Goal: Find contact information: Find contact information

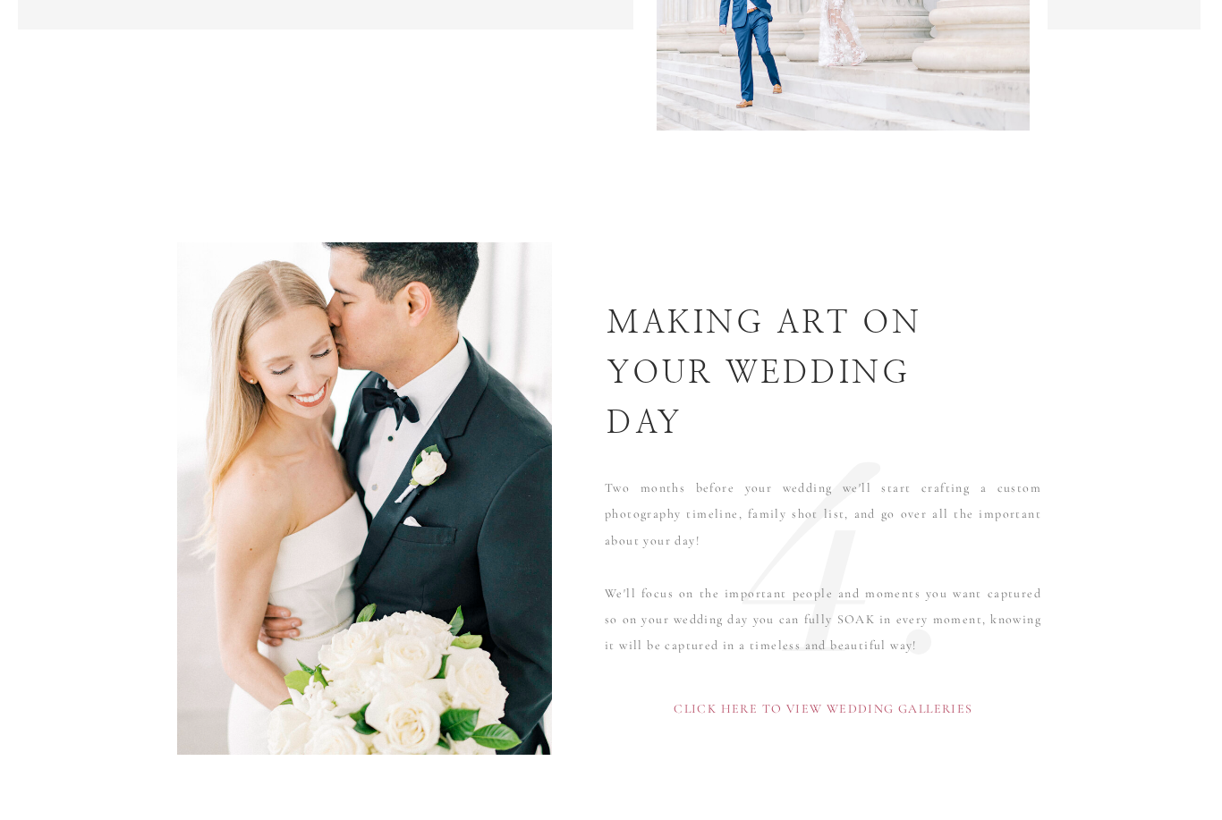
scroll to position [5135, 0]
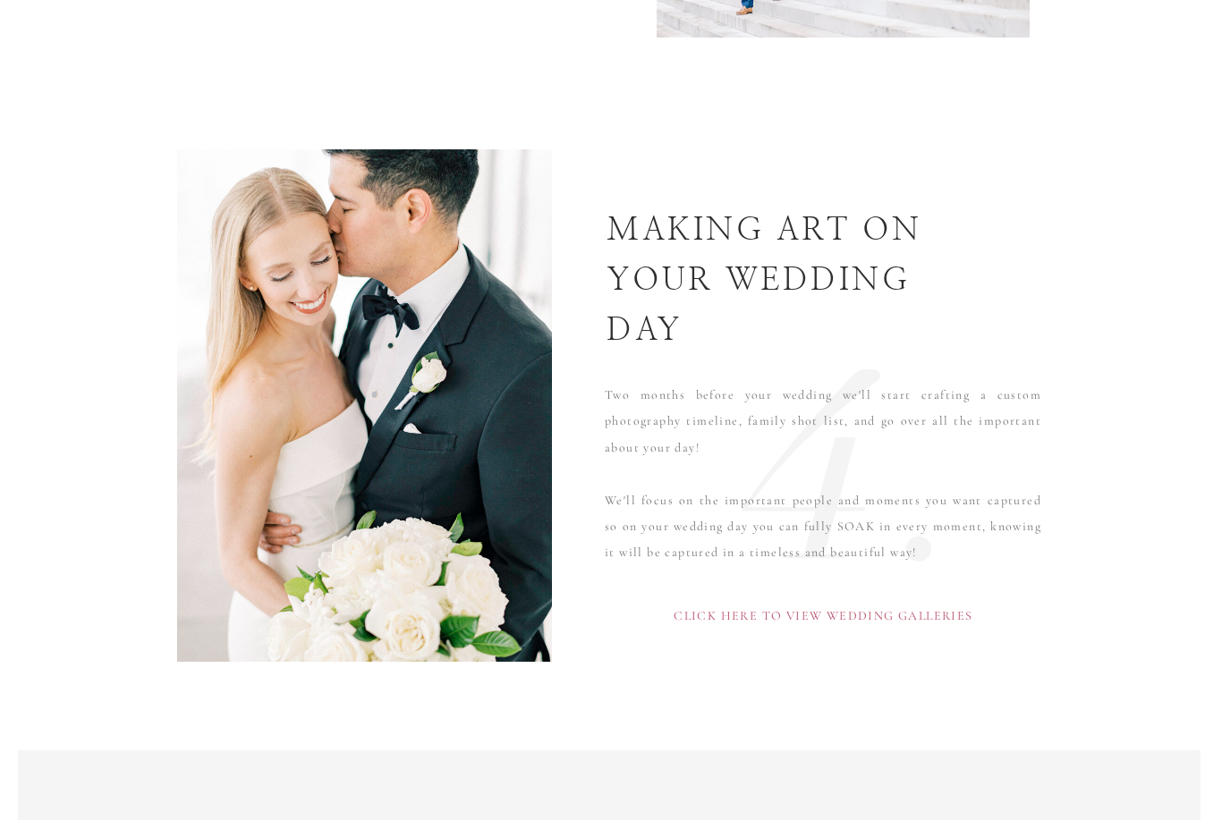
click at [957, 608] on p "Click here to view wedding galleries" at bounding box center [823, 627] width 486 height 53
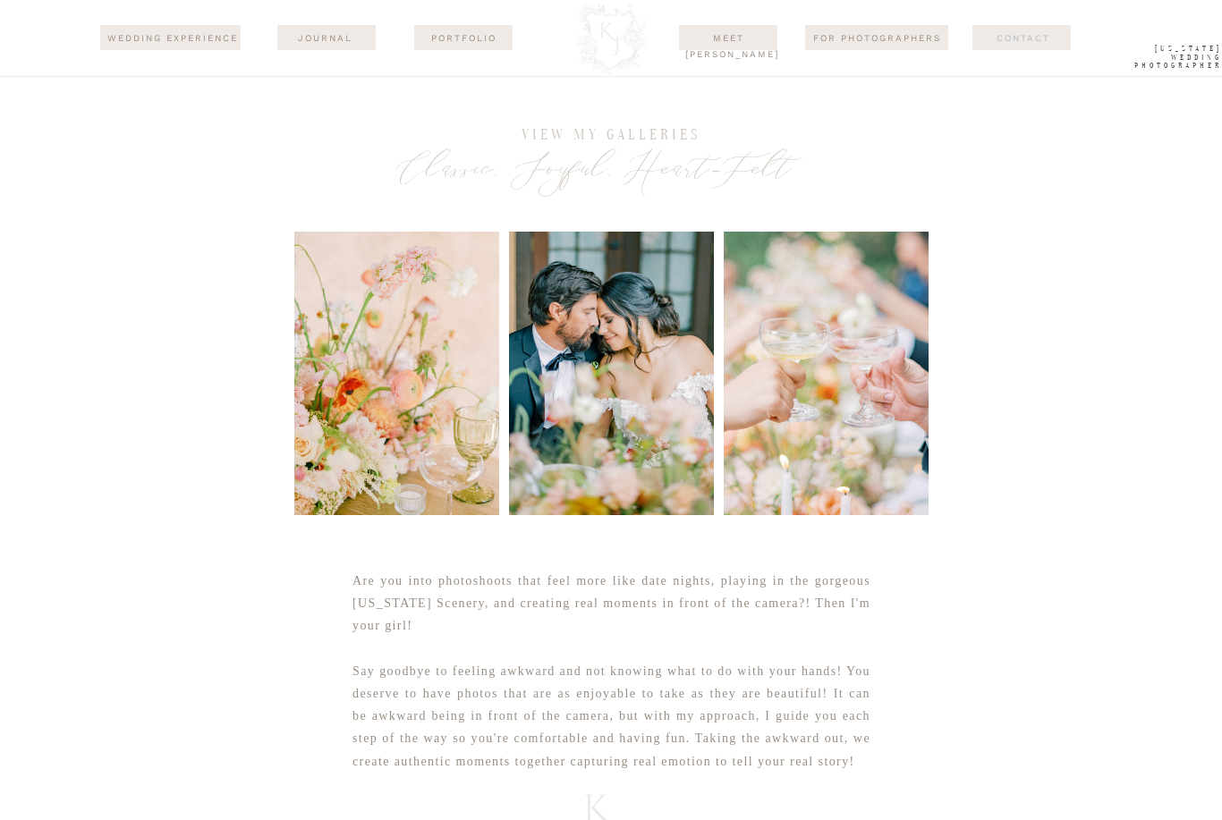
click at [1041, 33] on nav "Contact" at bounding box center [1023, 37] width 124 height 14
